Goal: Check status: Check status

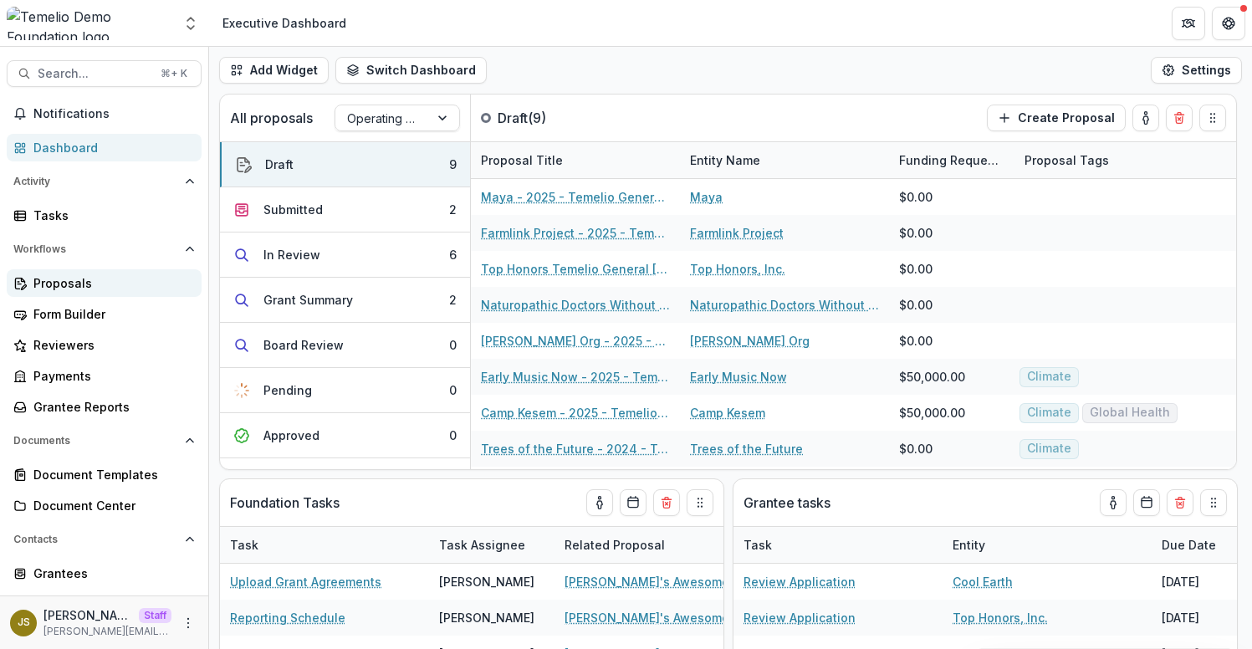
click at [113, 276] on div "Proposals" at bounding box center [110, 283] width 155 height 18
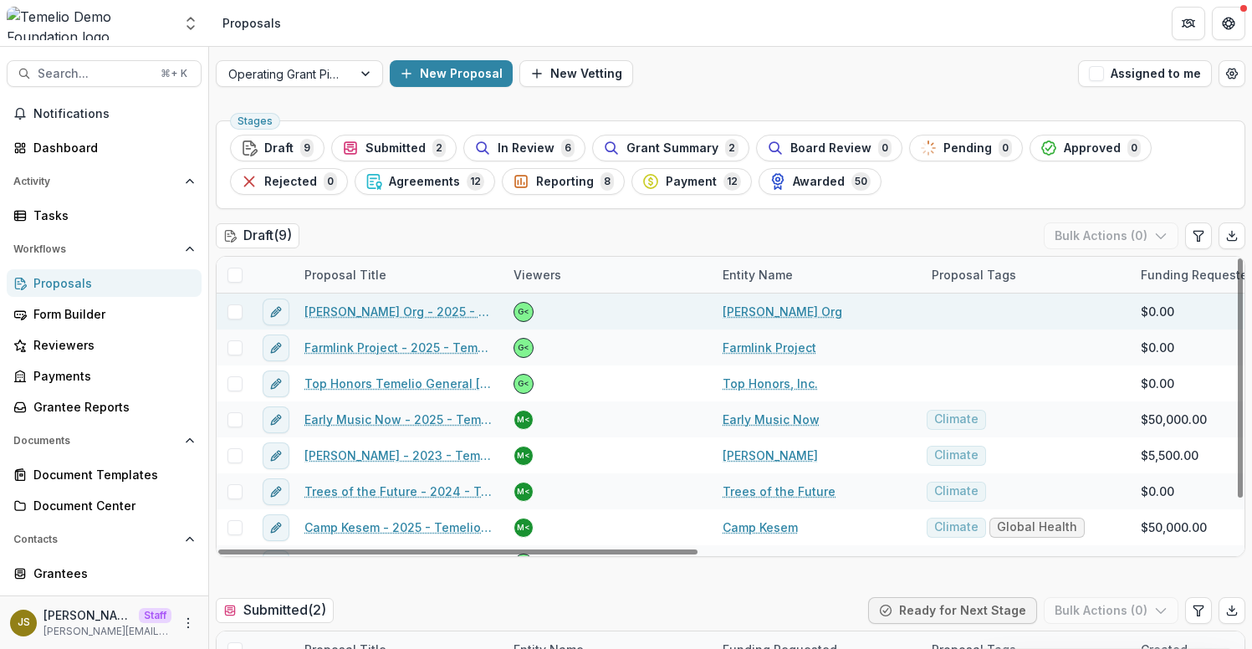
click at [390, 314] on link "[PERSON_NAME] Org - 2025 - Temelio General [PERSON_NAME]" at bounding box center [399, 312] width 189 height 18
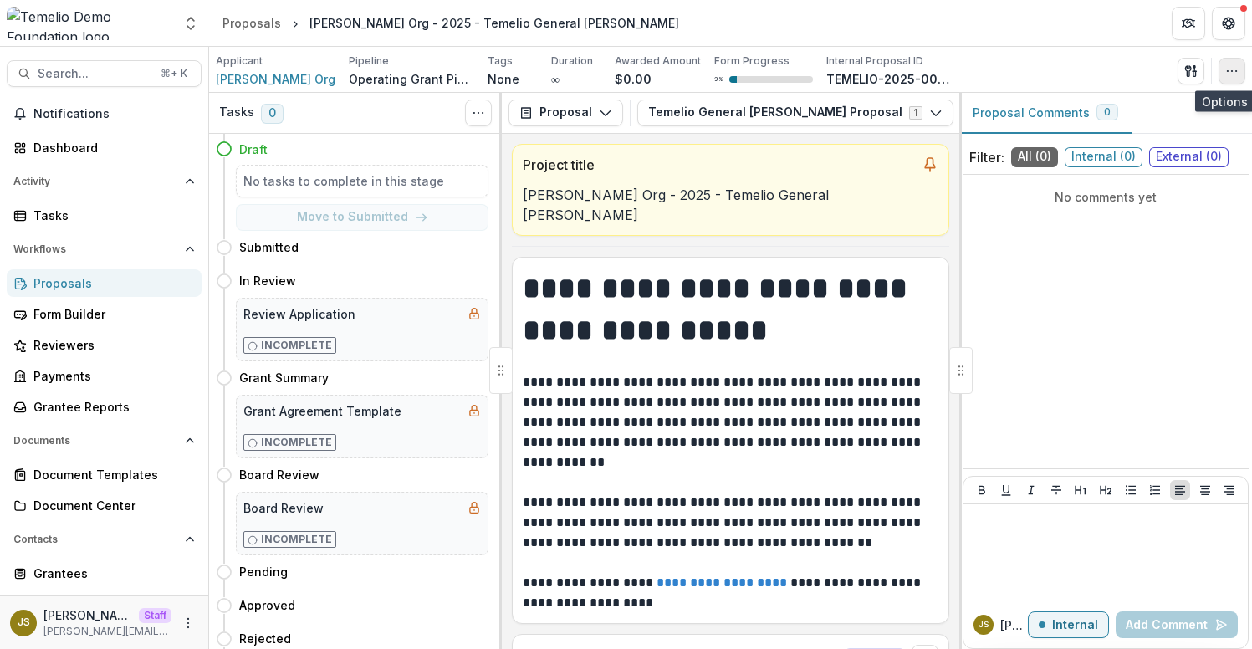
click at [1232, 69] on icon "button" at bounding box center [1232, 70] width 13 height 13
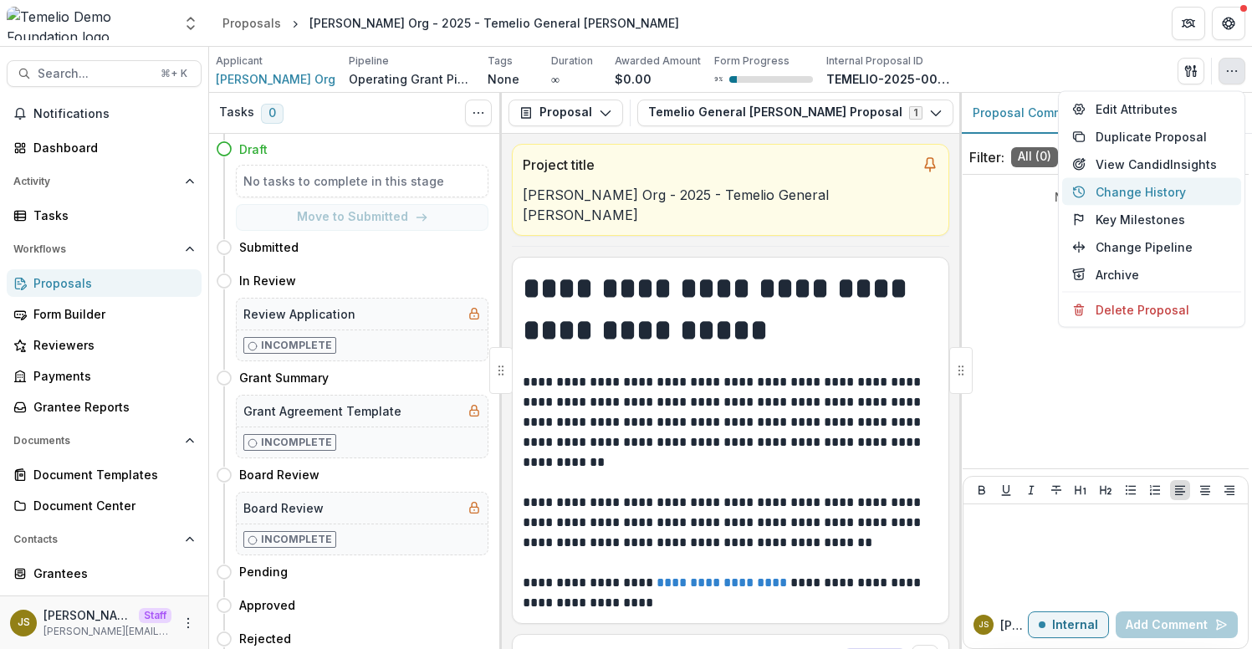
click at [1131, 197] on button "Change History" at bounding box center [1151, 192] width 179 height 28
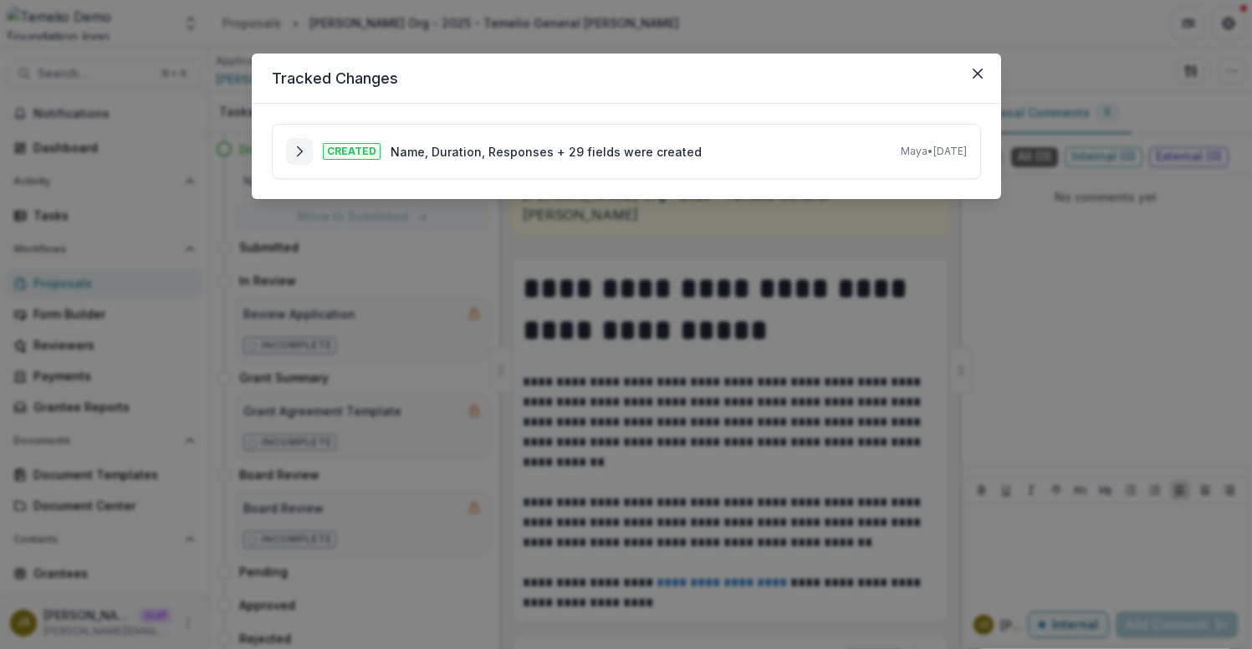
click at [300, 145] on icon "Expand" at bounding box center [299, 151] width 13 height 13
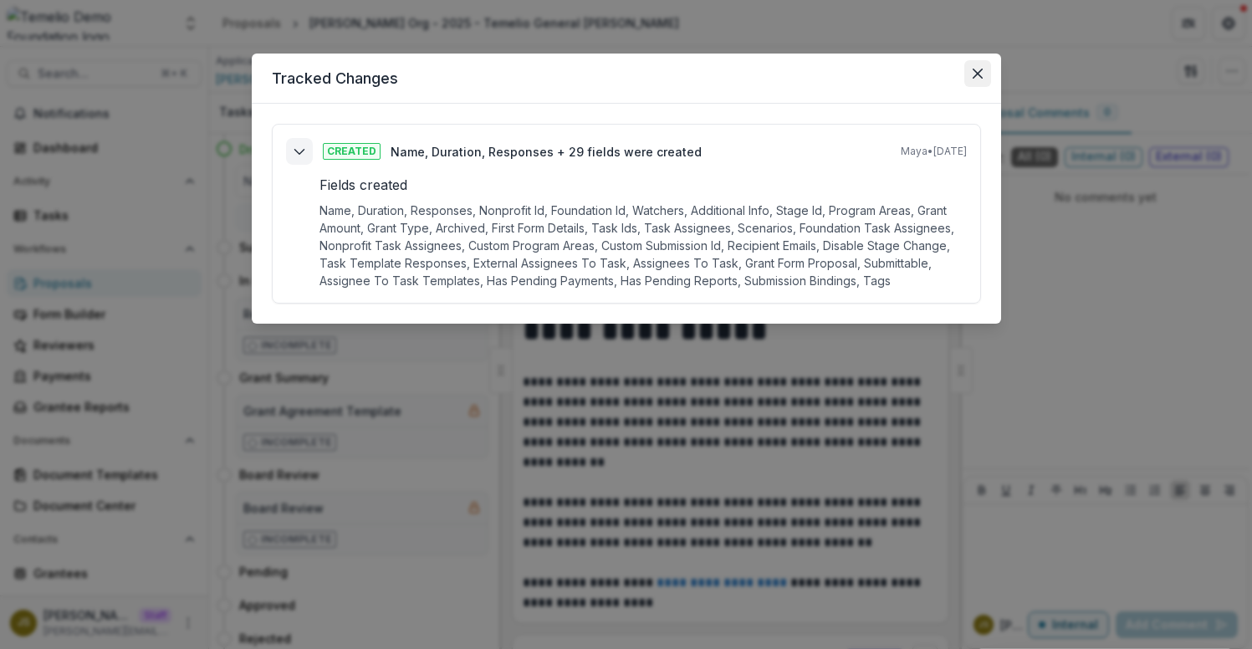
click at [974, 74] on icon "Close" at bounding box center [978, 74] width 10 height 10
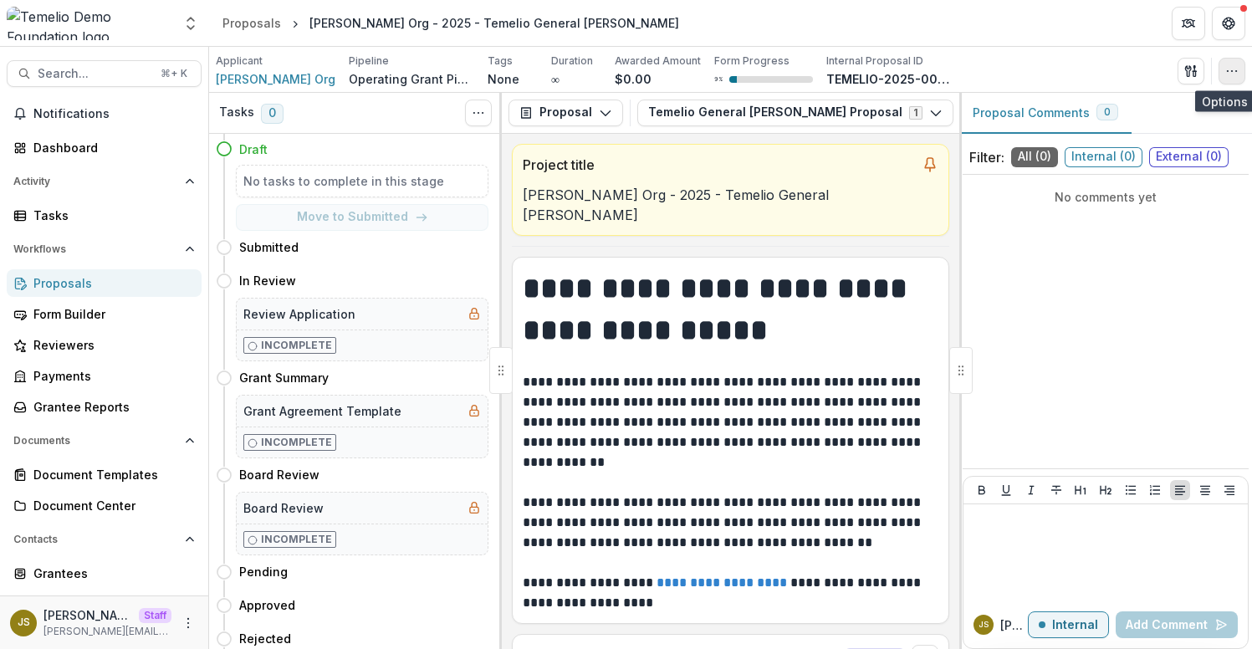
click at [1236, 71] on icon "button" at bounding box center [1232, 70] width 13 height 13
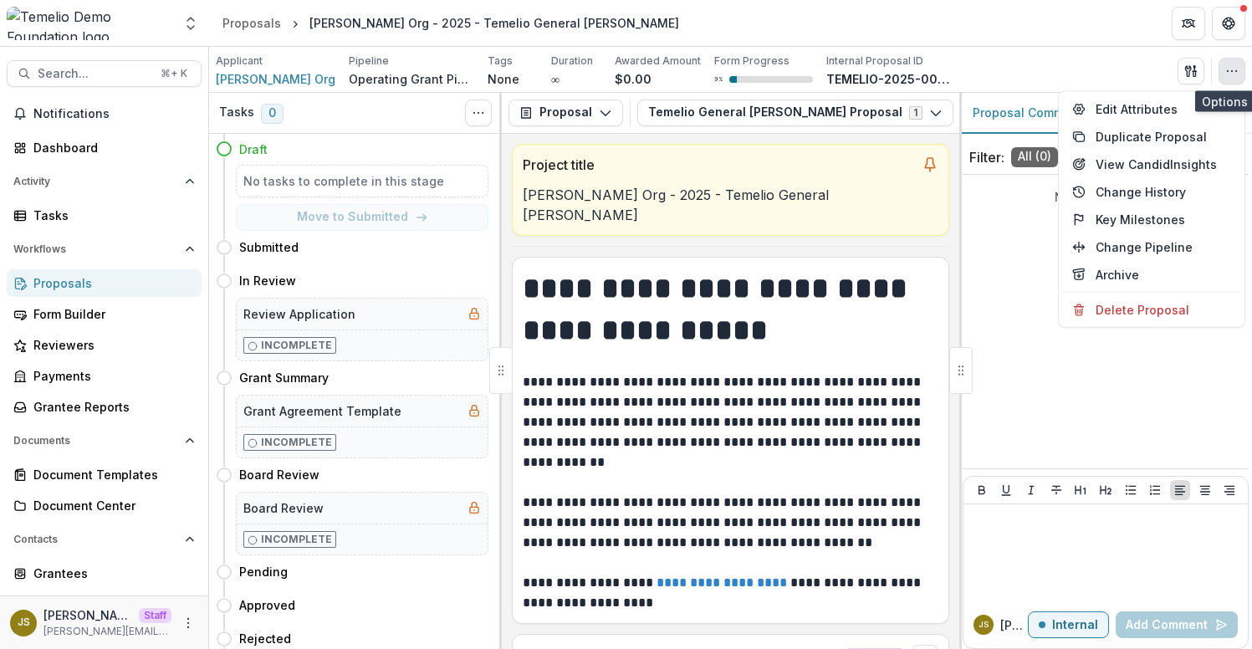
click at [1234, 74] on icon "button" at bounding box center [1232, 70] width 13 height 13
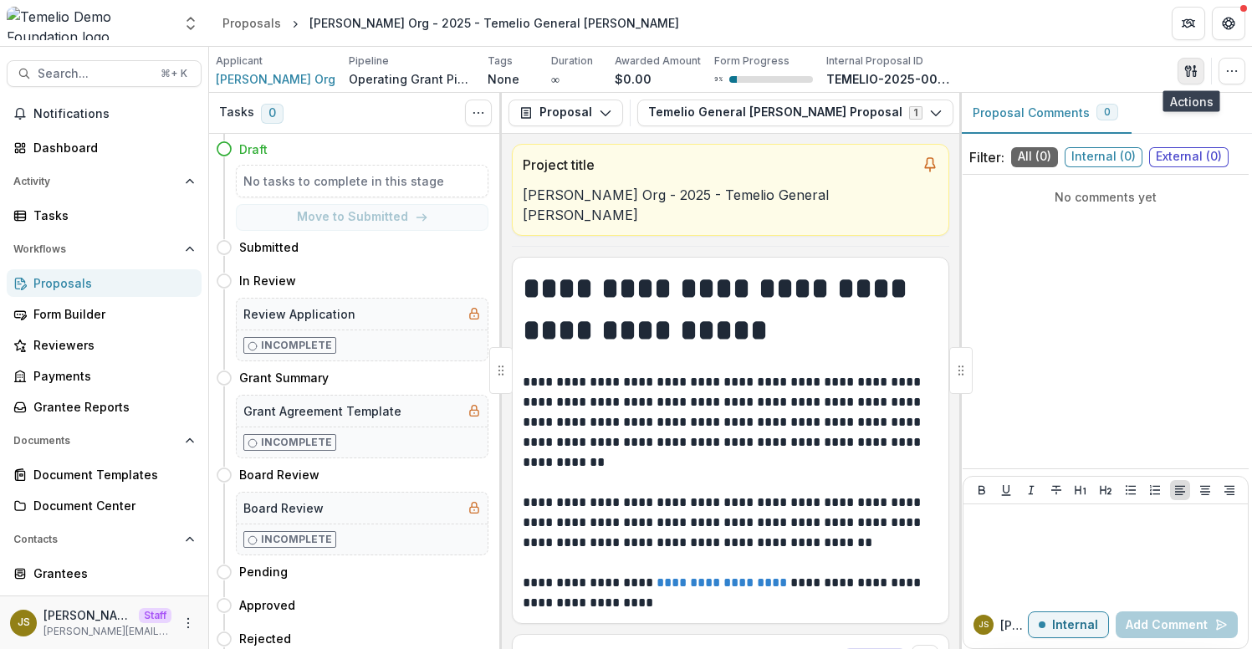
click at [1193, 71] on line "button" at bounding box center [1194, 71] width 3 height 0
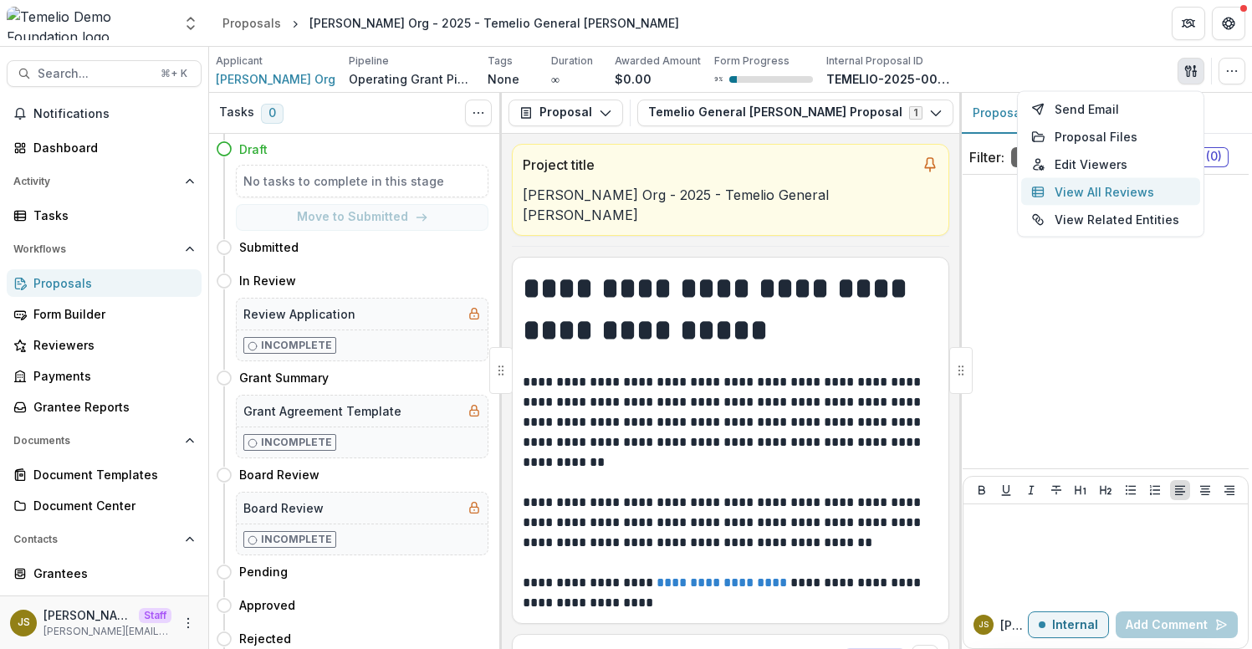
click at [1073, 192] on button "View All Reviews" at bounding box center [1110, 192] width 179 height 28
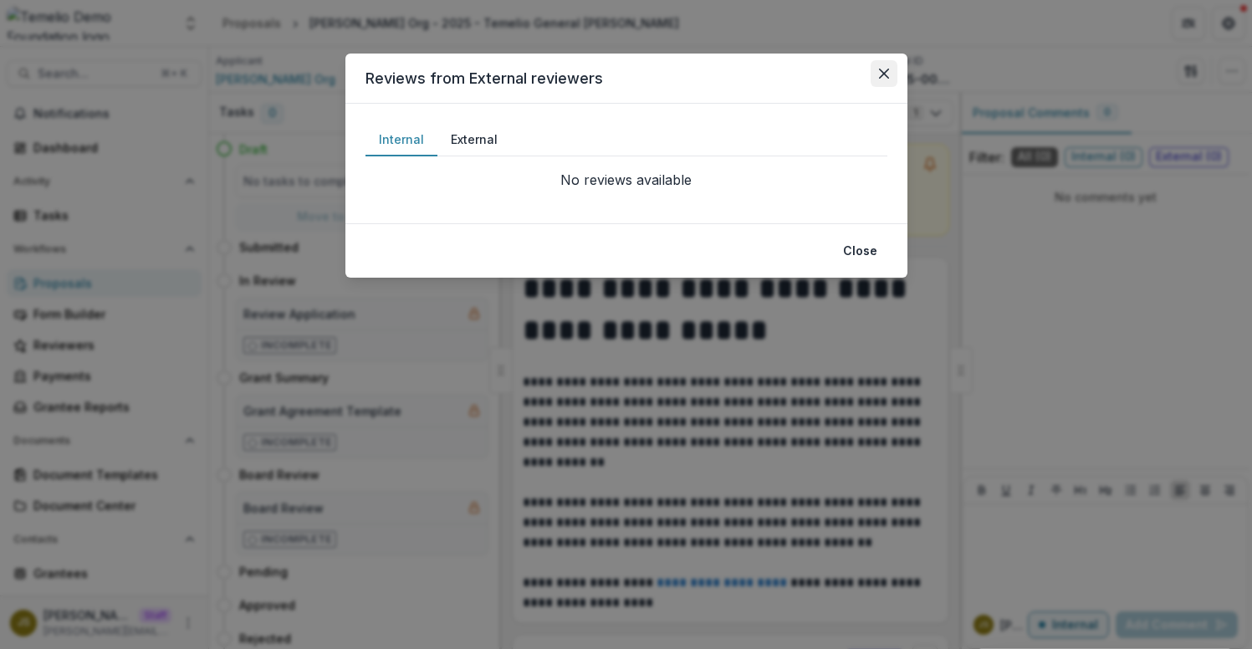
click at [885, 75] on icon "Close" at bounding box center [883, 74] width 10 height 10
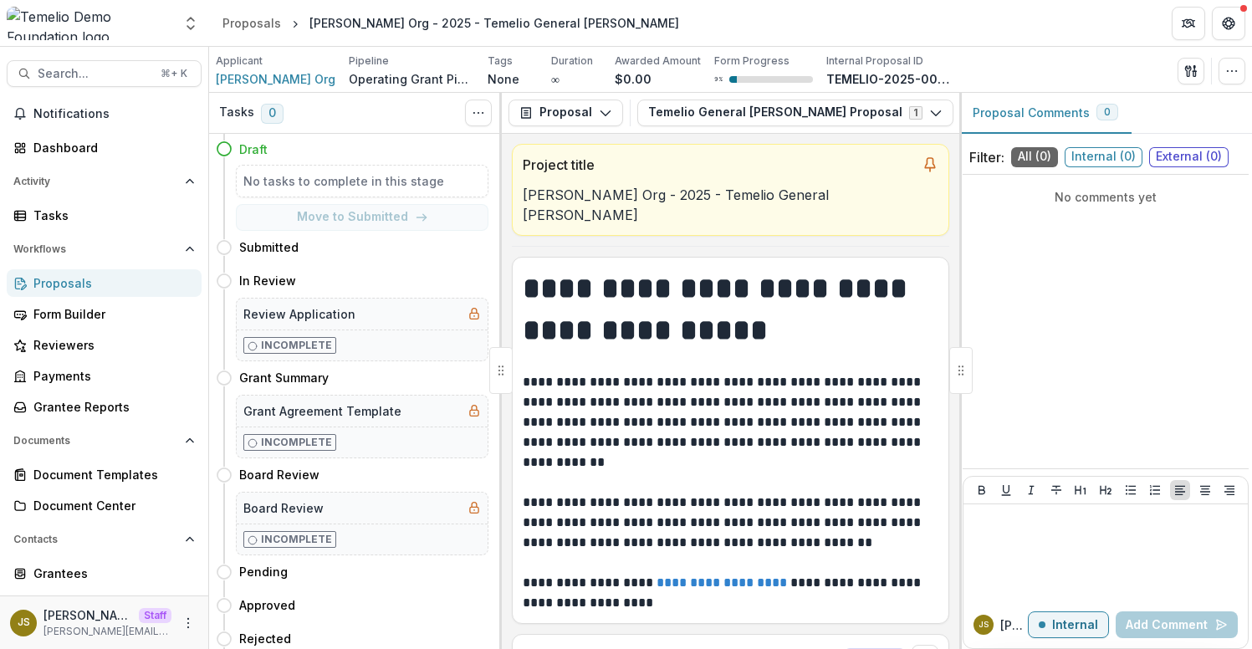
click at [103, 278] on div "Proposals" at bounding box center [110, 283] width 155 height 18
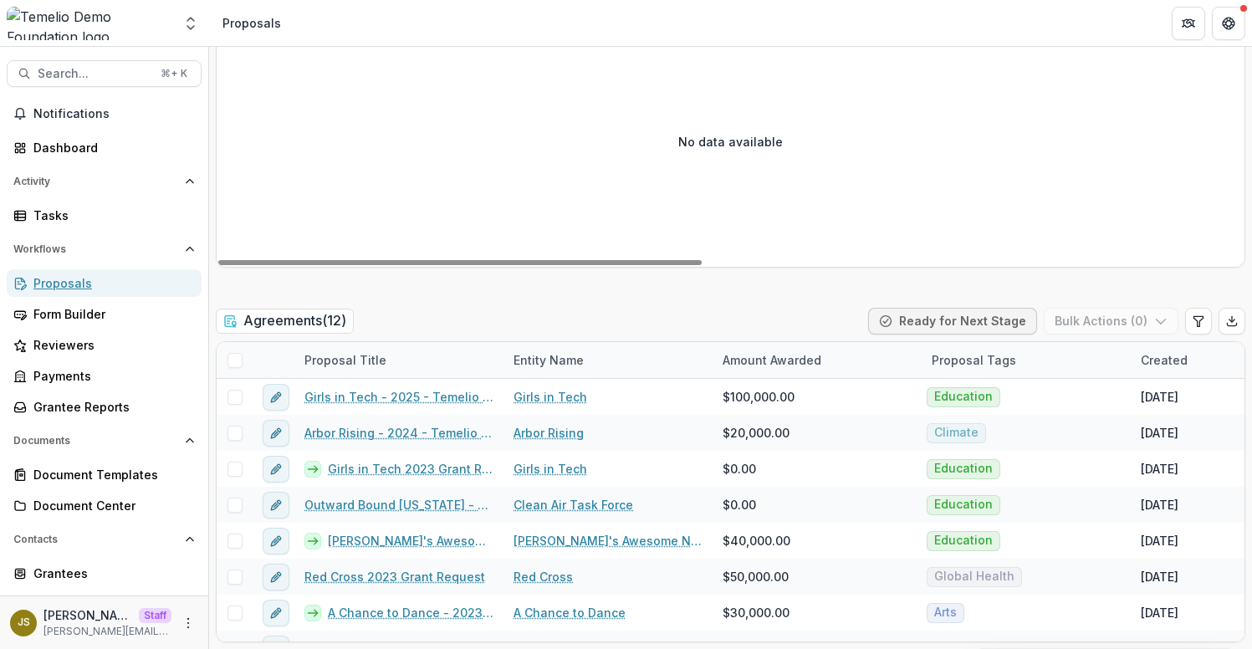
scroll to position [3031, 0]
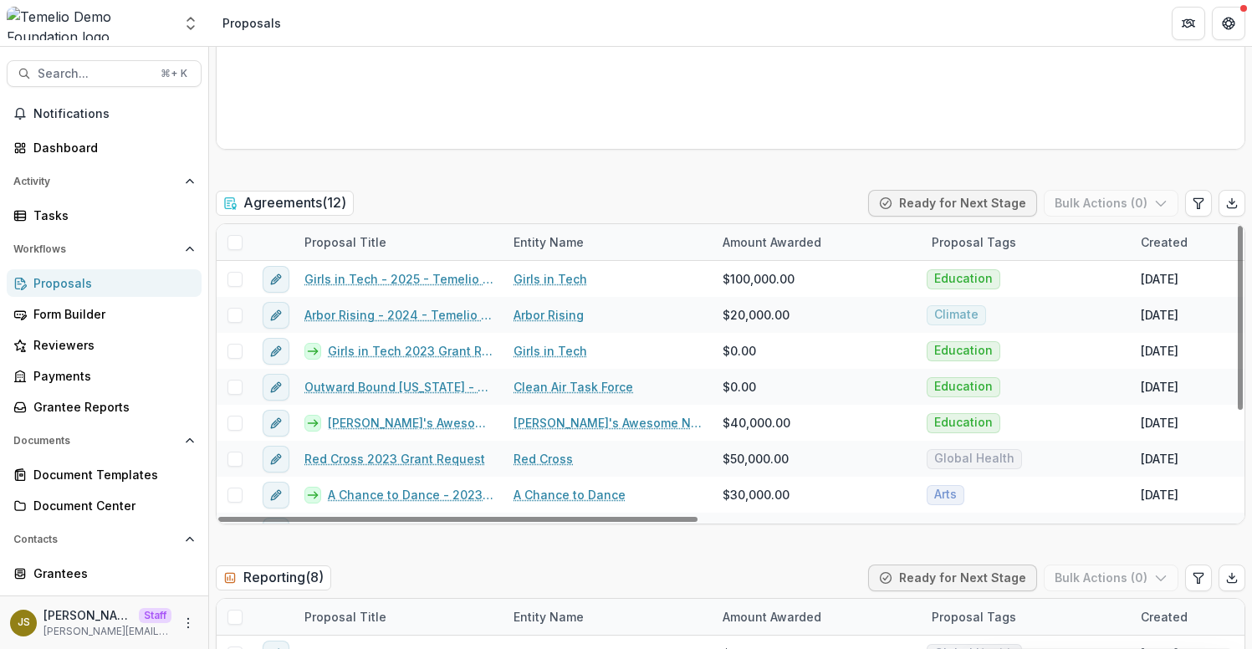
click at [238, 248] on span at bounding box center [235, 242] width 15 height 15
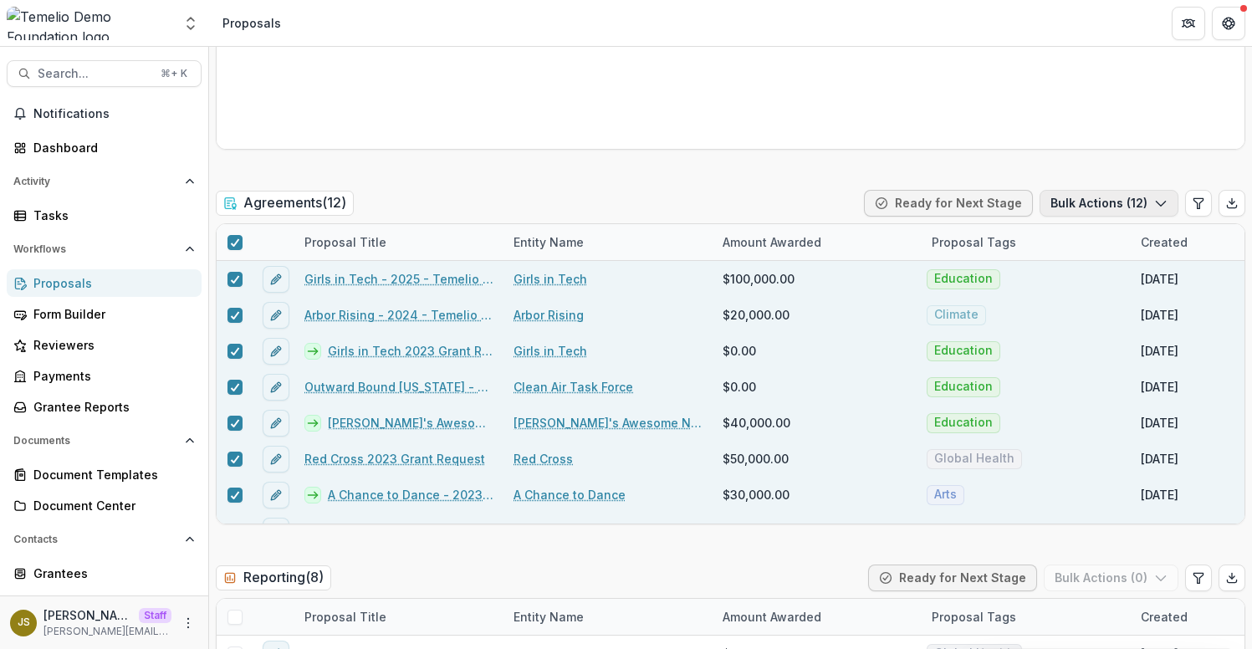
click at [1154, 204] on icon "button" at bounding box center [1160, 203] width 13 height 13
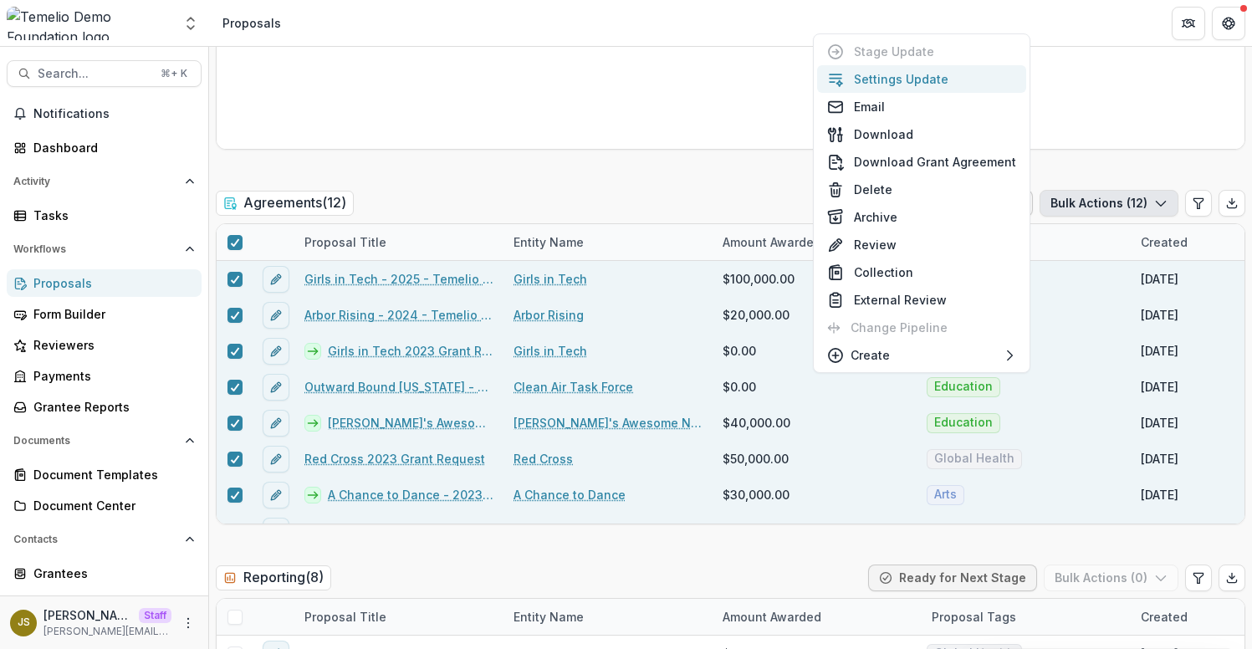
click at [953, 73] on button "Settings Update" at bounding box center [921, 79] width 209 height 28
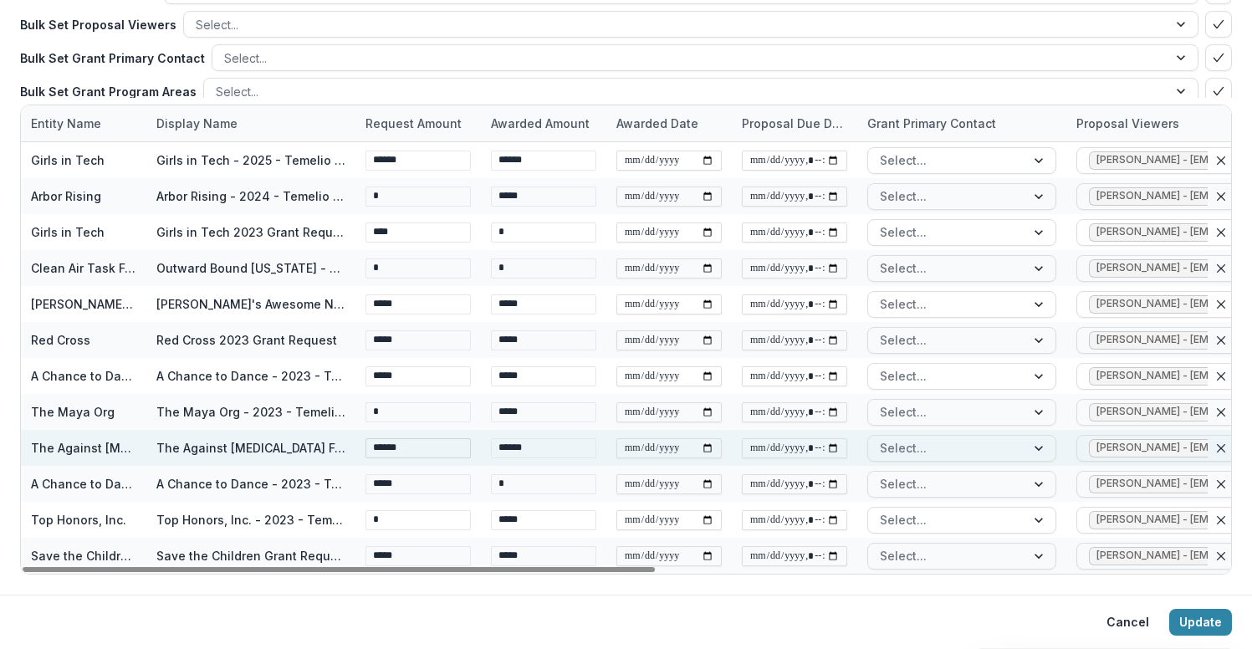
scroll to position [0, 0]
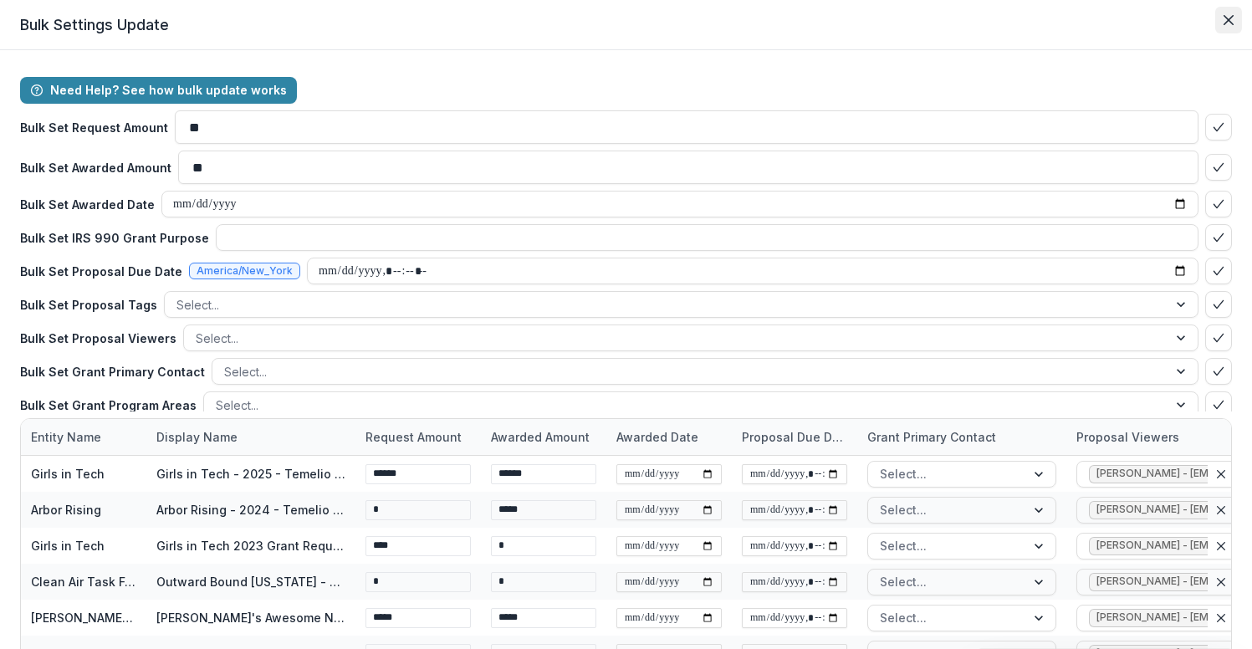
click at [1225, 19] on icon "Close" at bounding box center [1229, 20] width 10 height 10
